Goal: Task Accomplishment & Management: Manage account settings

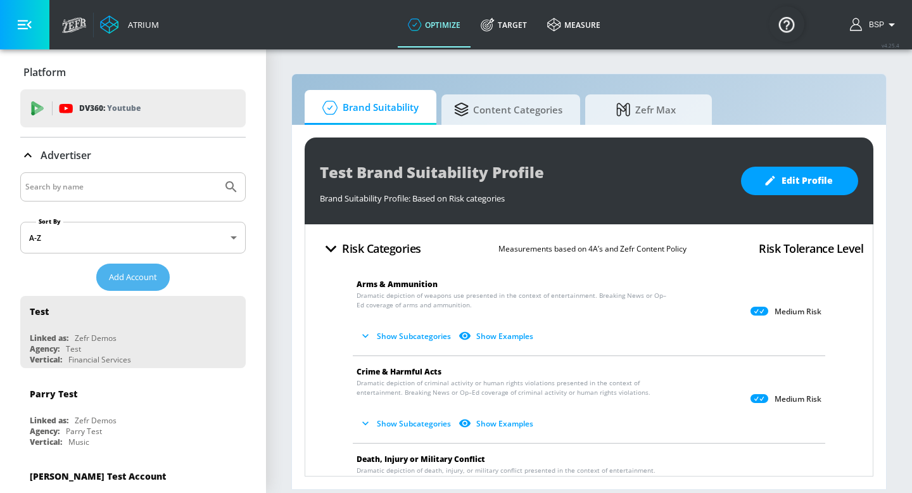
click at [142, 281] on span "Add Account" at bounding box center [133, 277] width 48 height 15
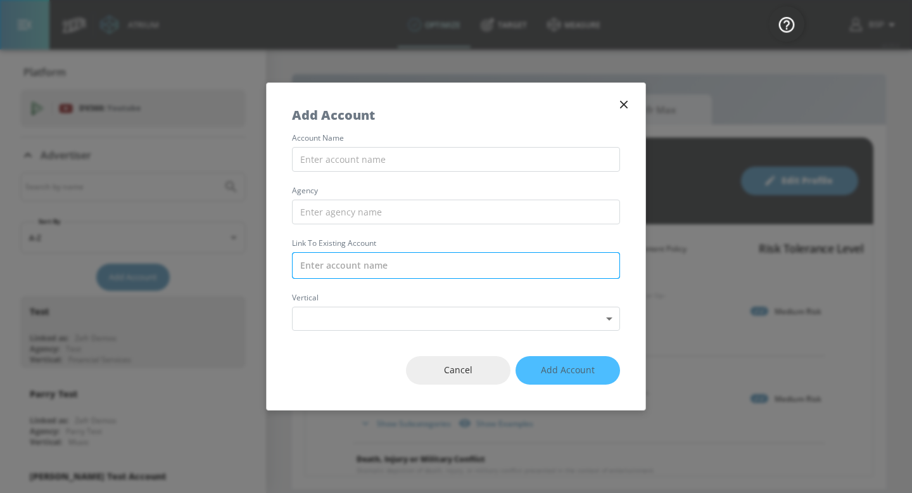
click at [344, 253] on input "text" at bounding box center [456, 265] width 328 height 27
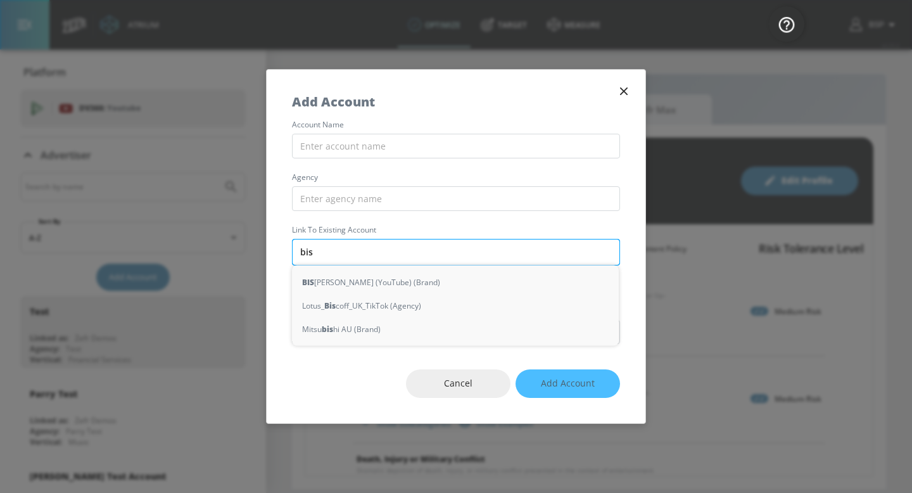
type input "bisq"
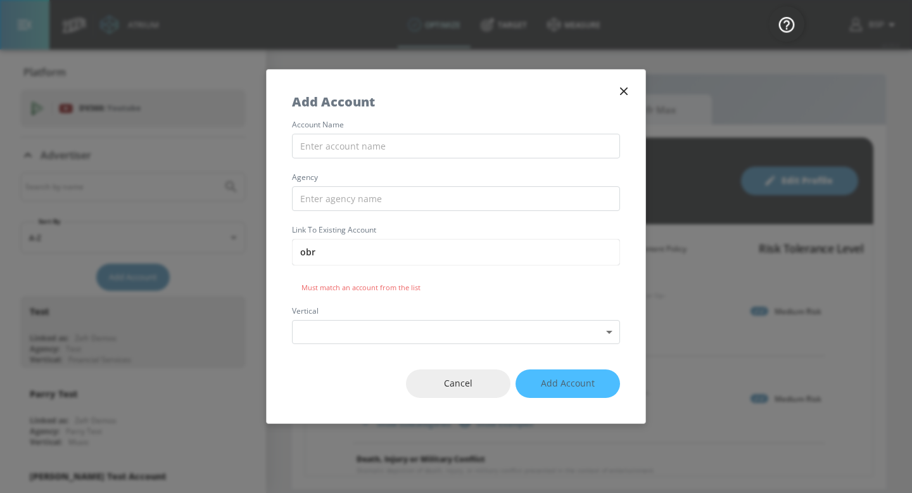
type input "obr"
